Goal: Transaction & Acquisition: Subscribe to service/newsletter

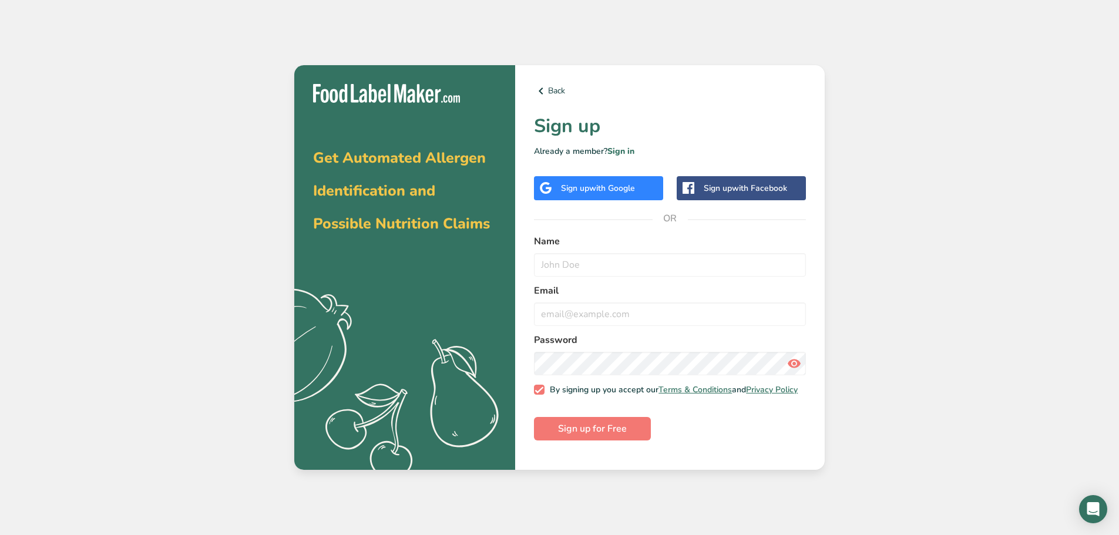
click at [731, 182] on div "Sign up with Facebook" at bounding box center [745, 188] width 83 height 12
